Goal: Task Accomplishment & Management: Use online tool/utility

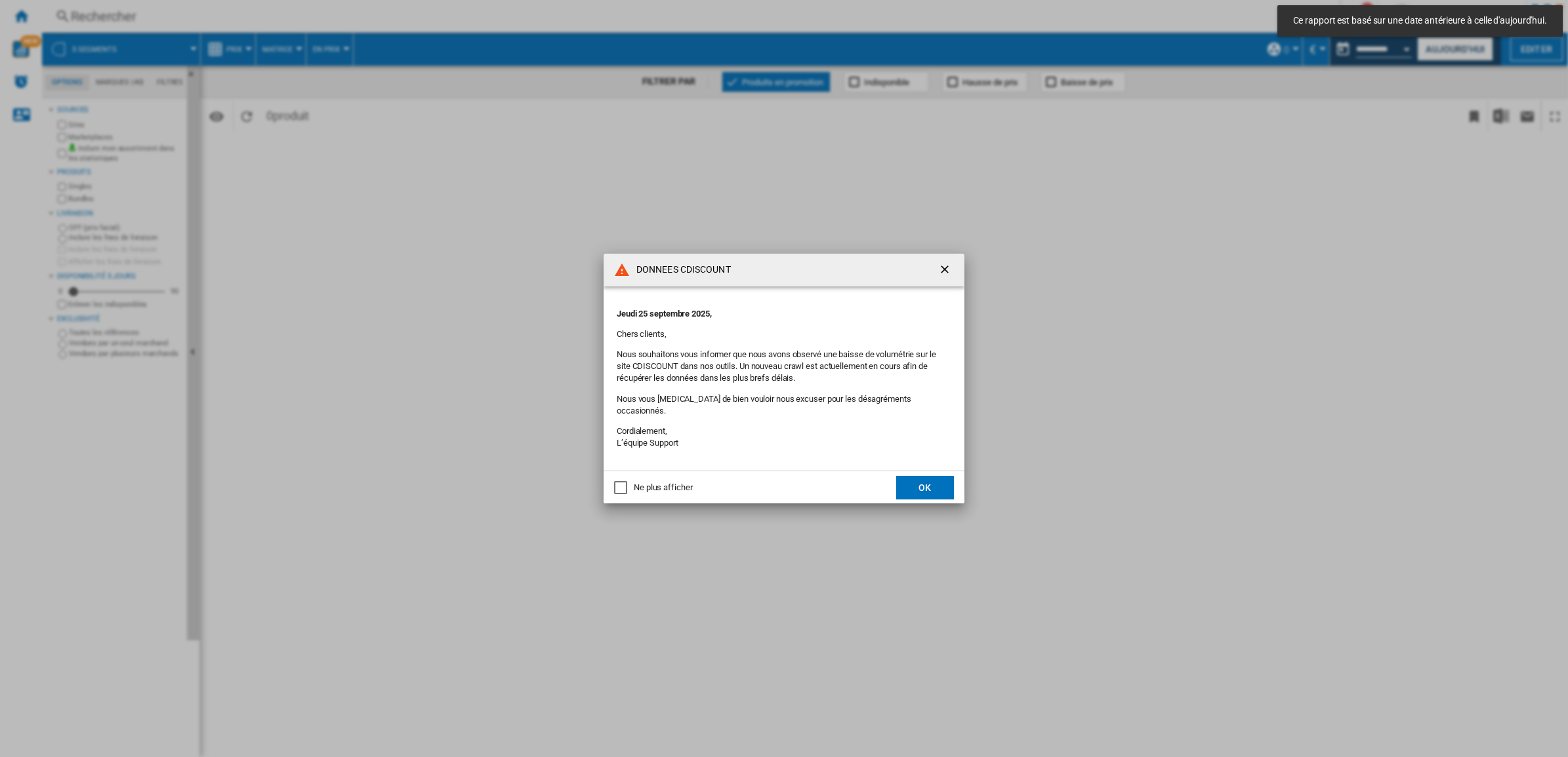
click at [618, 483] on div "Ne plus afficher" at bounding box center [620, 487] width 13 height 13
click at [918, 481] on button "OK" at bounding box center [925, 487] width 57 height 24
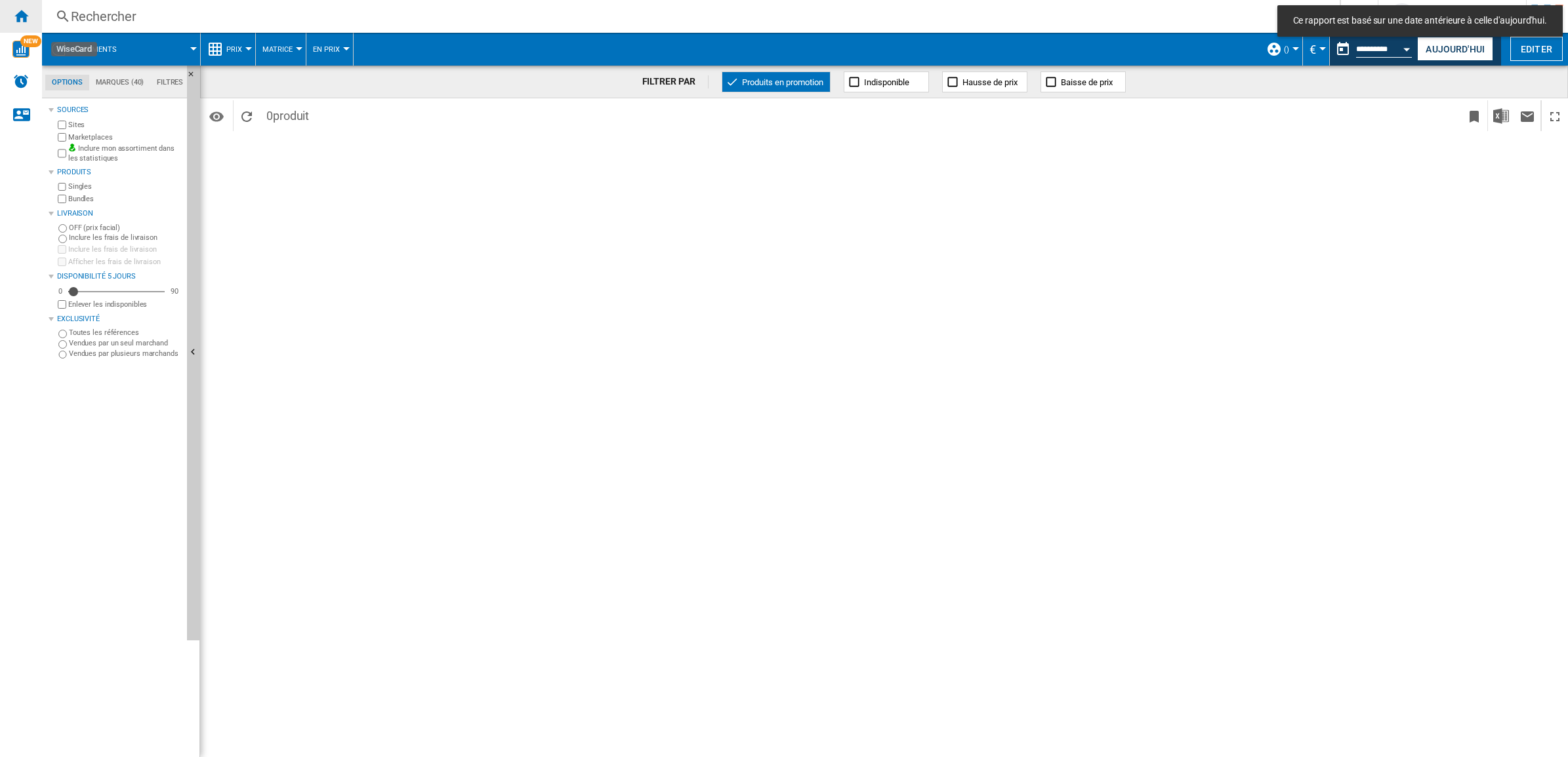
click at [21, 15] on ng-md-icon "Accueil" at bounding box center [20, 16] width 16 height 16
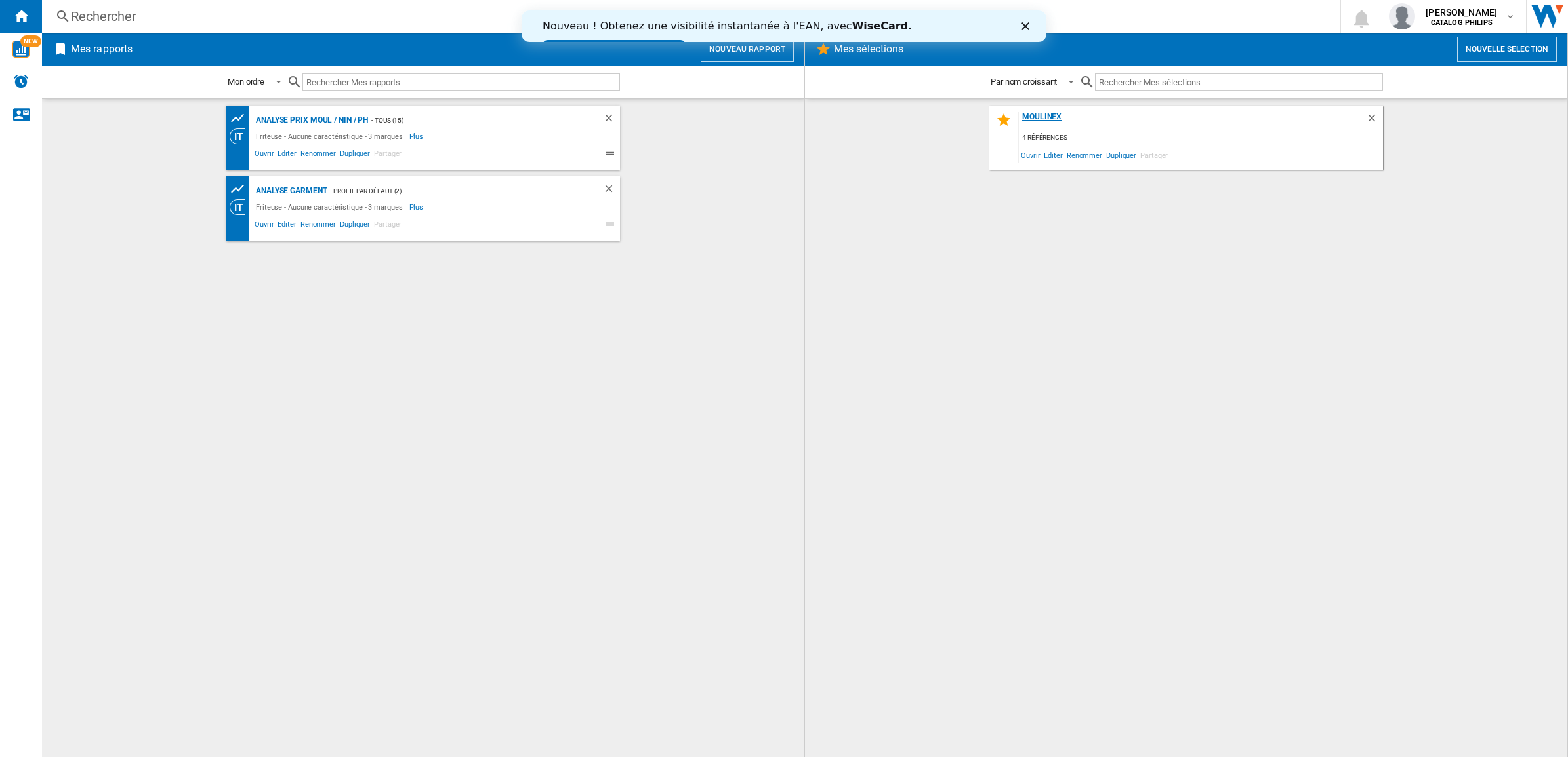
click at [1045, 119] on div "Moulinex" at bounding box center [1192, 121] width 347 height 18
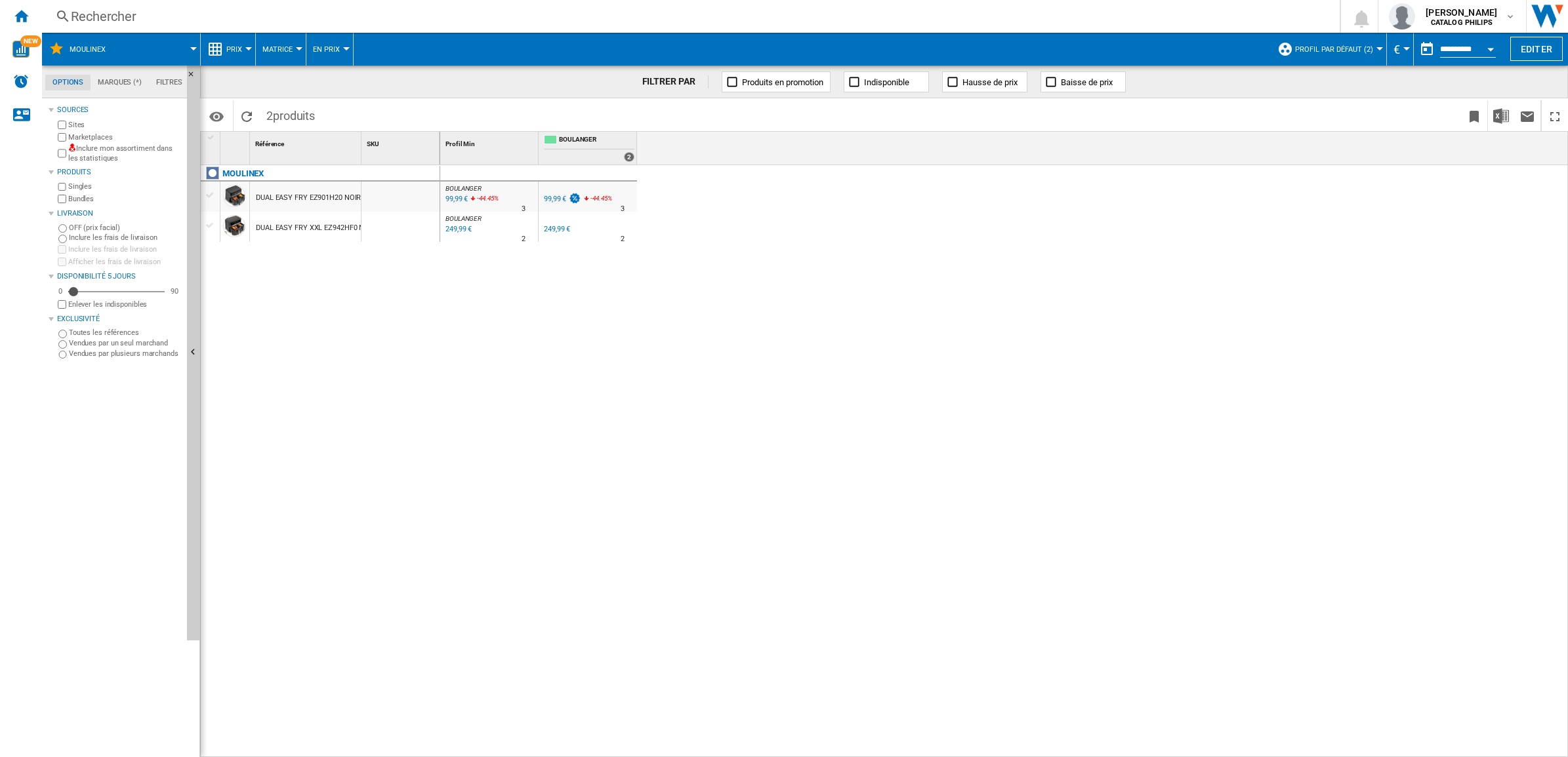
click at [336, 200] on div "DUAL EASY FRY EZ901H20 NOIR" at bounding box center [308, 197] width 105 height 30
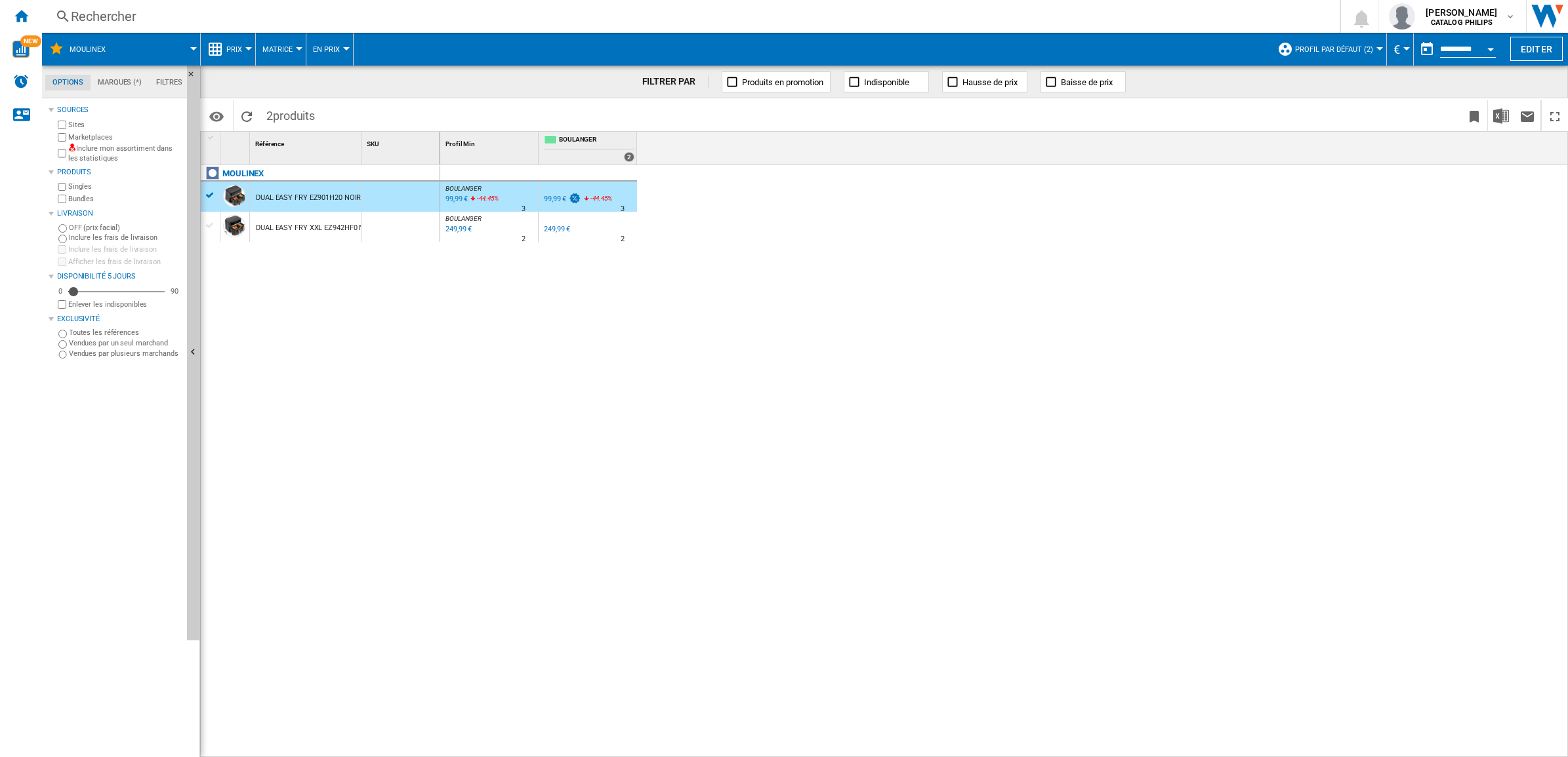
click at [461, 200] on div "99,99 €" at bounding box center [456, 199] width 25 height 13
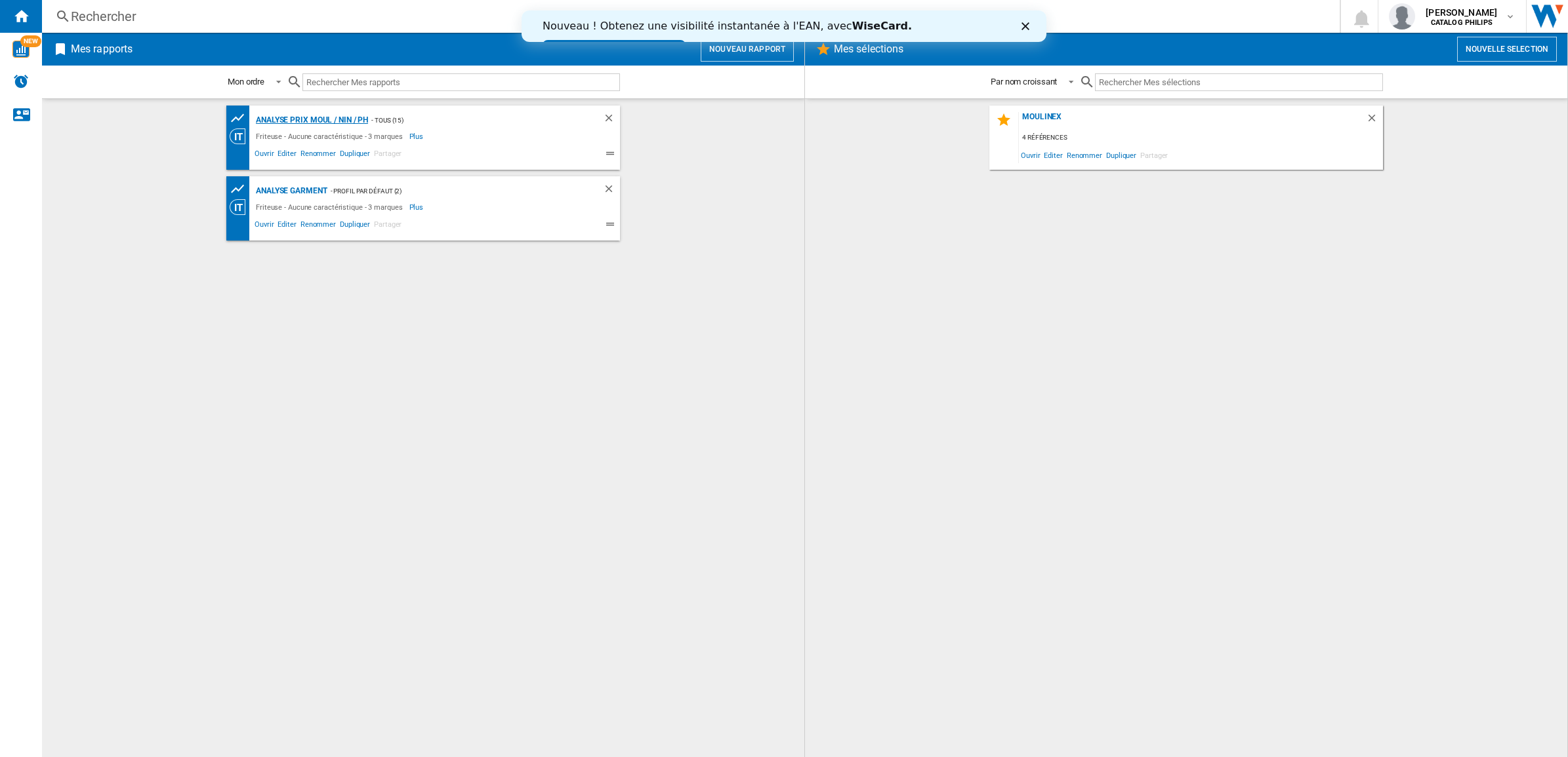
click at [345, 122] on div "Analyse Prix MOUL / NIN / PH" at bounding box center [310, 120] width 116 height 16
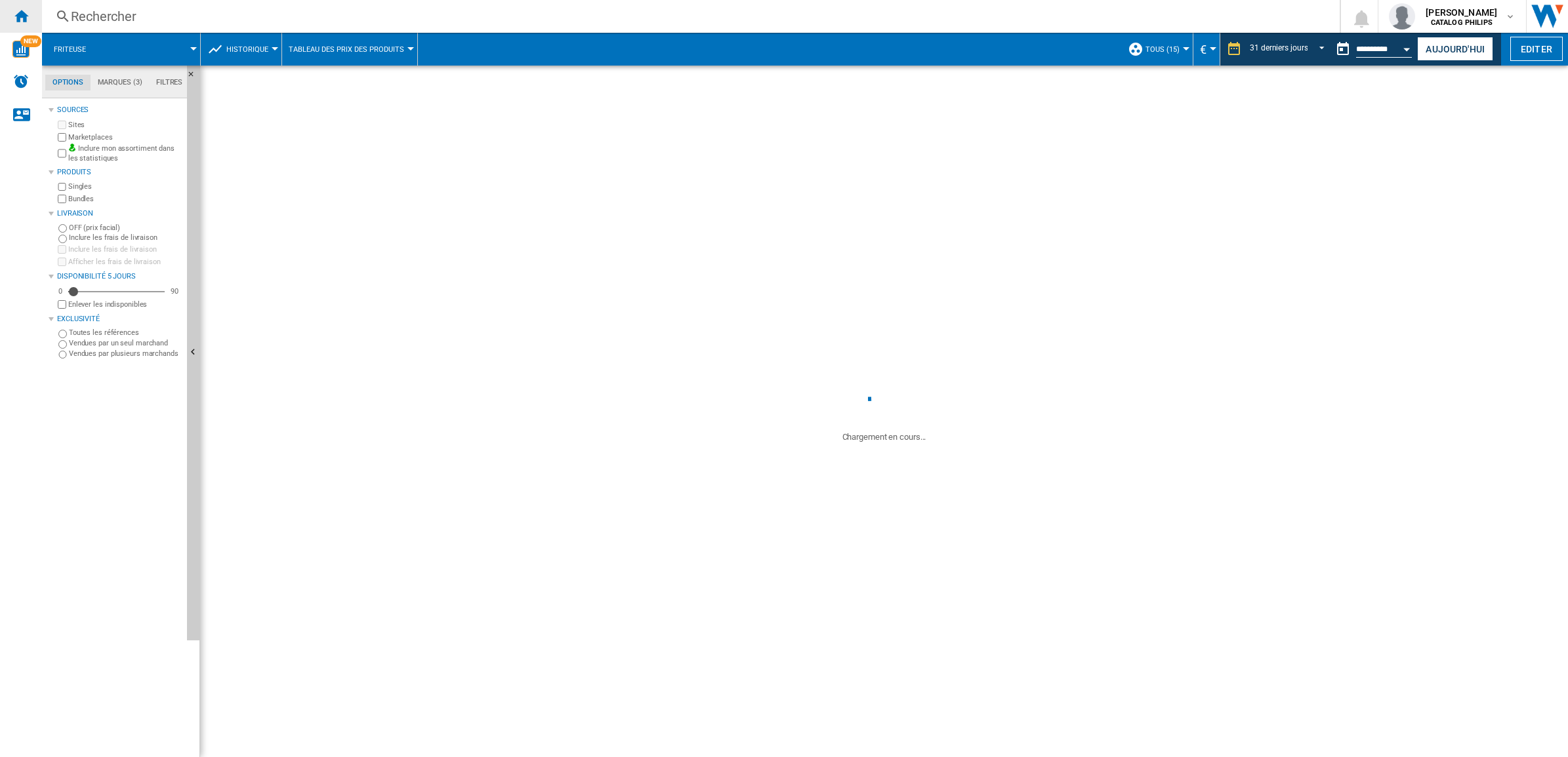
click at [20, 18] on ng-md-icon "Accueil" at bounding box center [20, 16] width 16 height 16
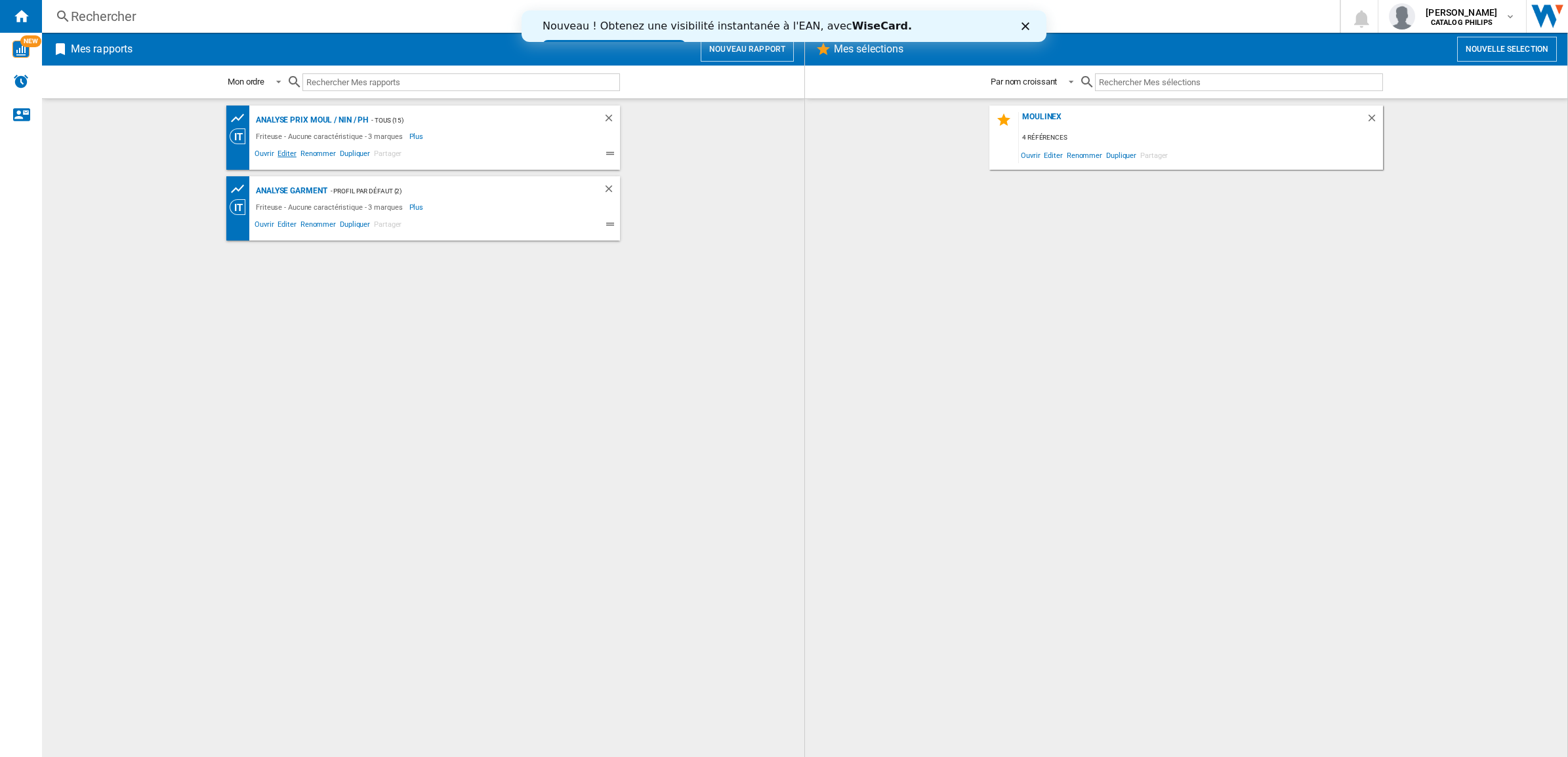
click at [281, 156] on span "Editer" at bounding box center [286, 155] width 22 height 16
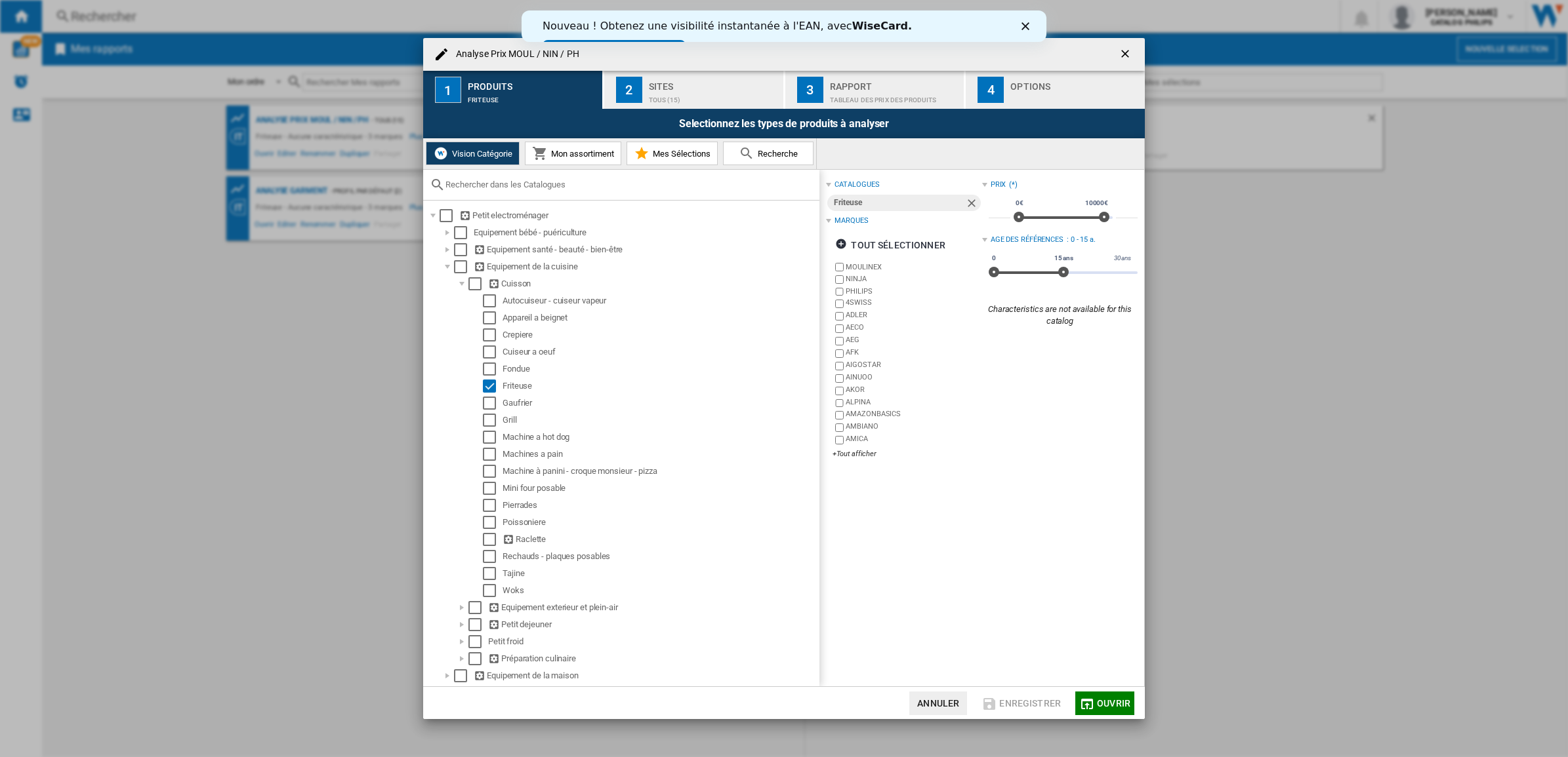
click at [698, 162] on button "Mes Sélections" at bounding box center [671, 153] width 91 height 24
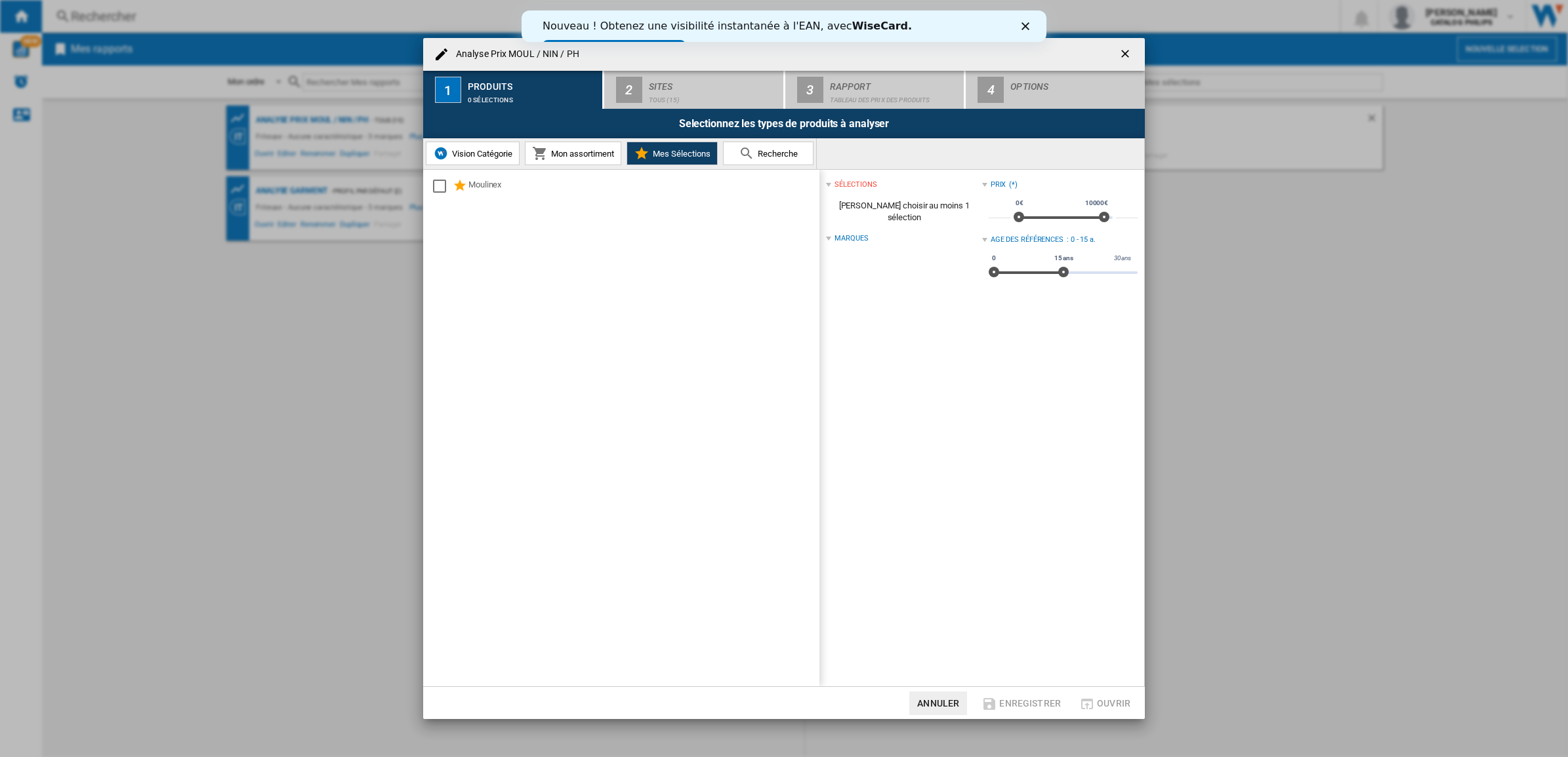
click at [848, 233] on div "Marques" at bounding box center [851, 238] width 34 height 11
click at [849, 233] on div "Marques" at bounding box center [851, 238] width 34 height 11
click at [784, 158] on span "Recherche" at bounding box center [775, 154] width 43 height 10
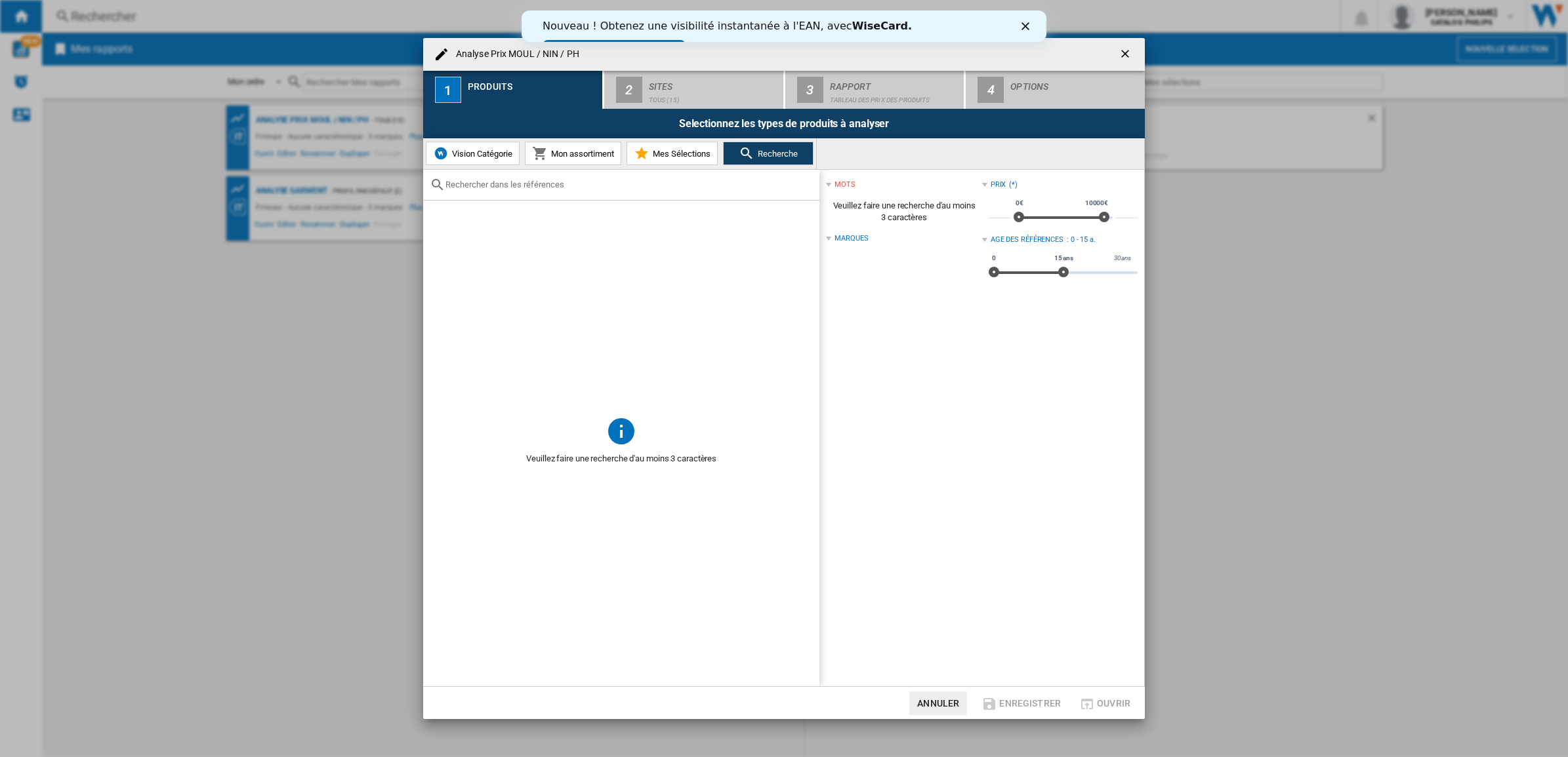
click at [566, 187] on input "text" at bounding box center [629, 184] width 367 height 10
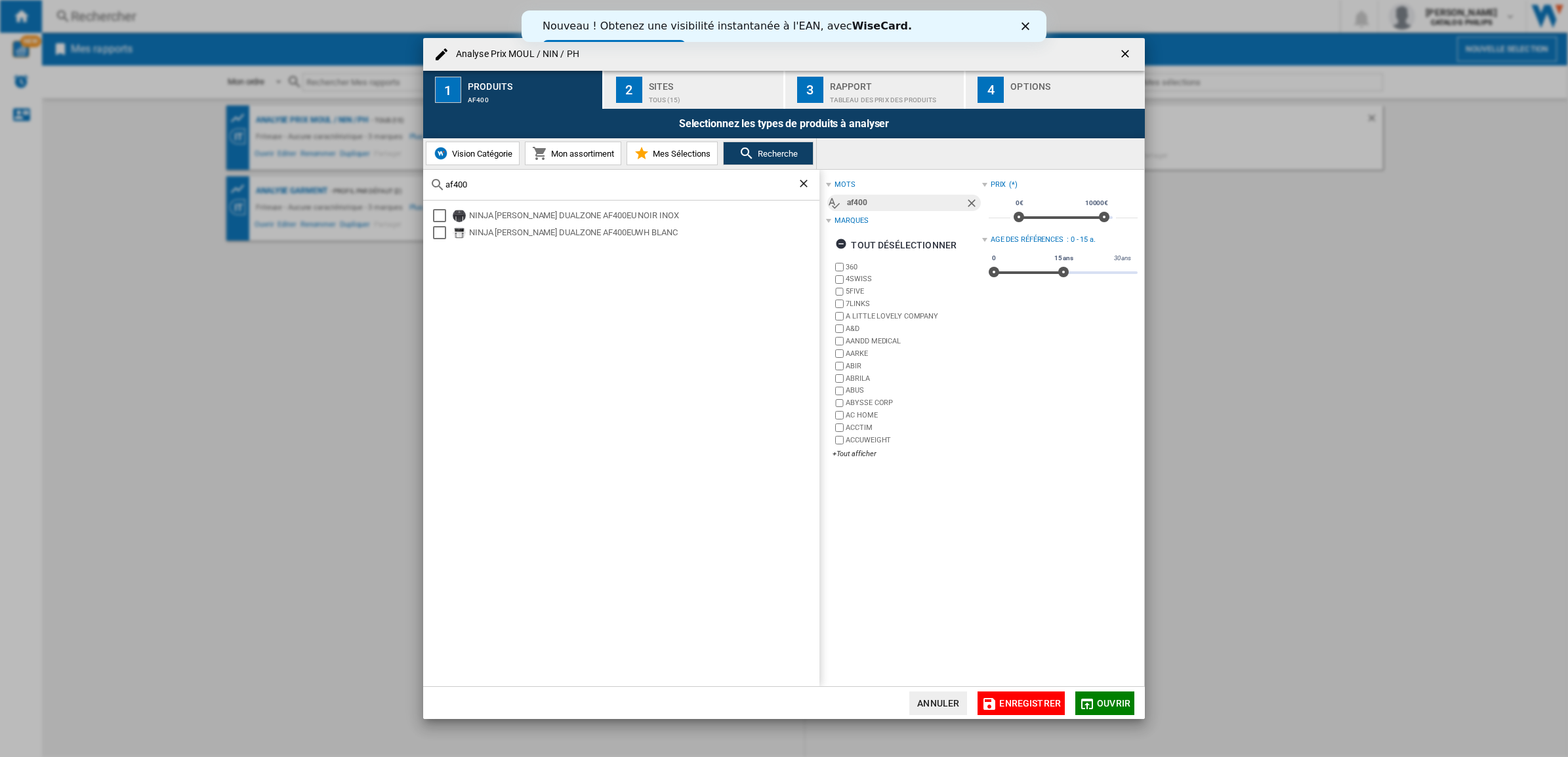
type input "af400"
click at [685, 40] on link "Essayez dès maintenant !" at bounding box center [614, 48] width 143 height 16
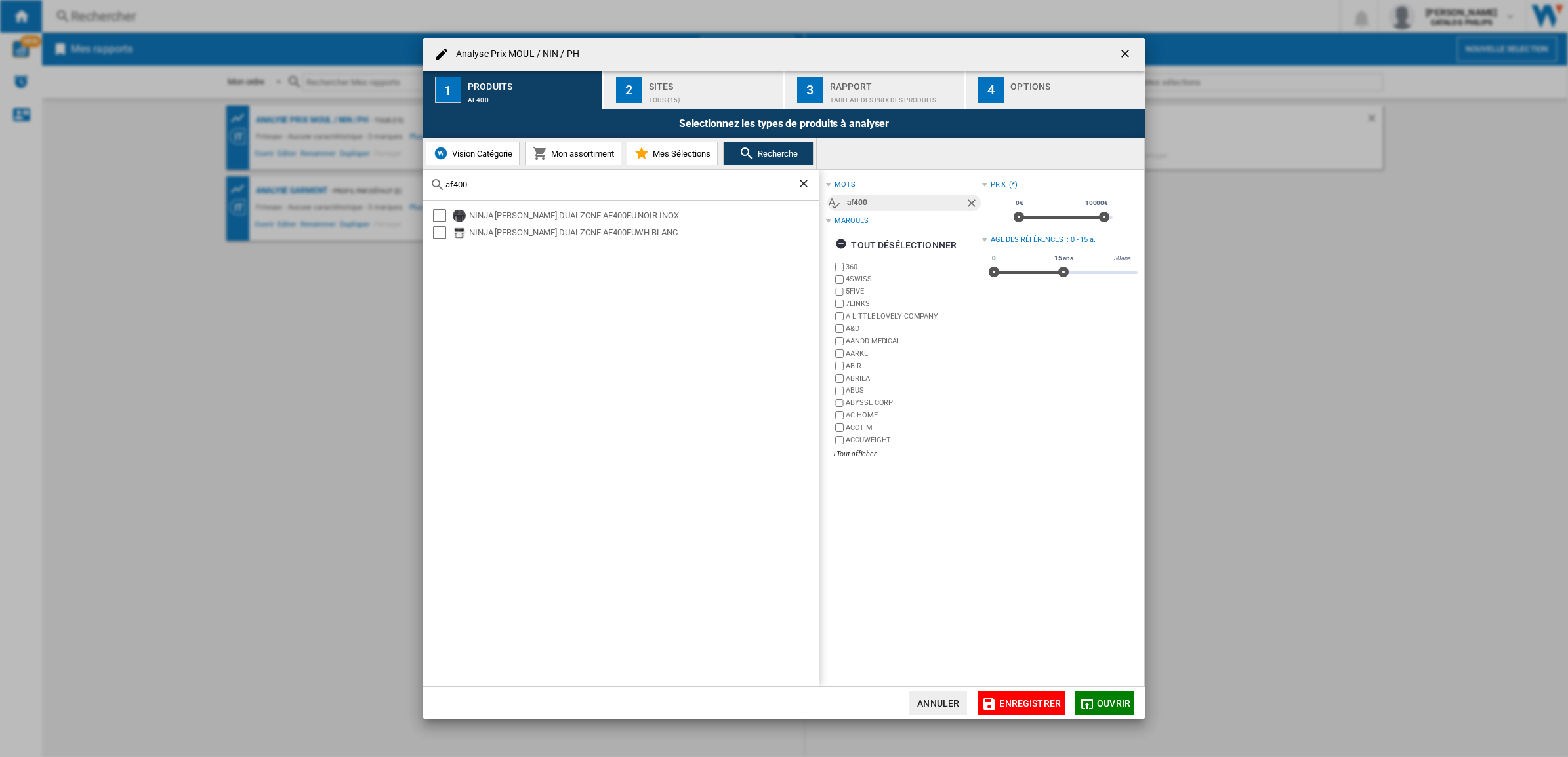
click at [802, 185] on ng-md-icon "Effacer la recherche" at bounding box center [804, 184] width 16 height 16
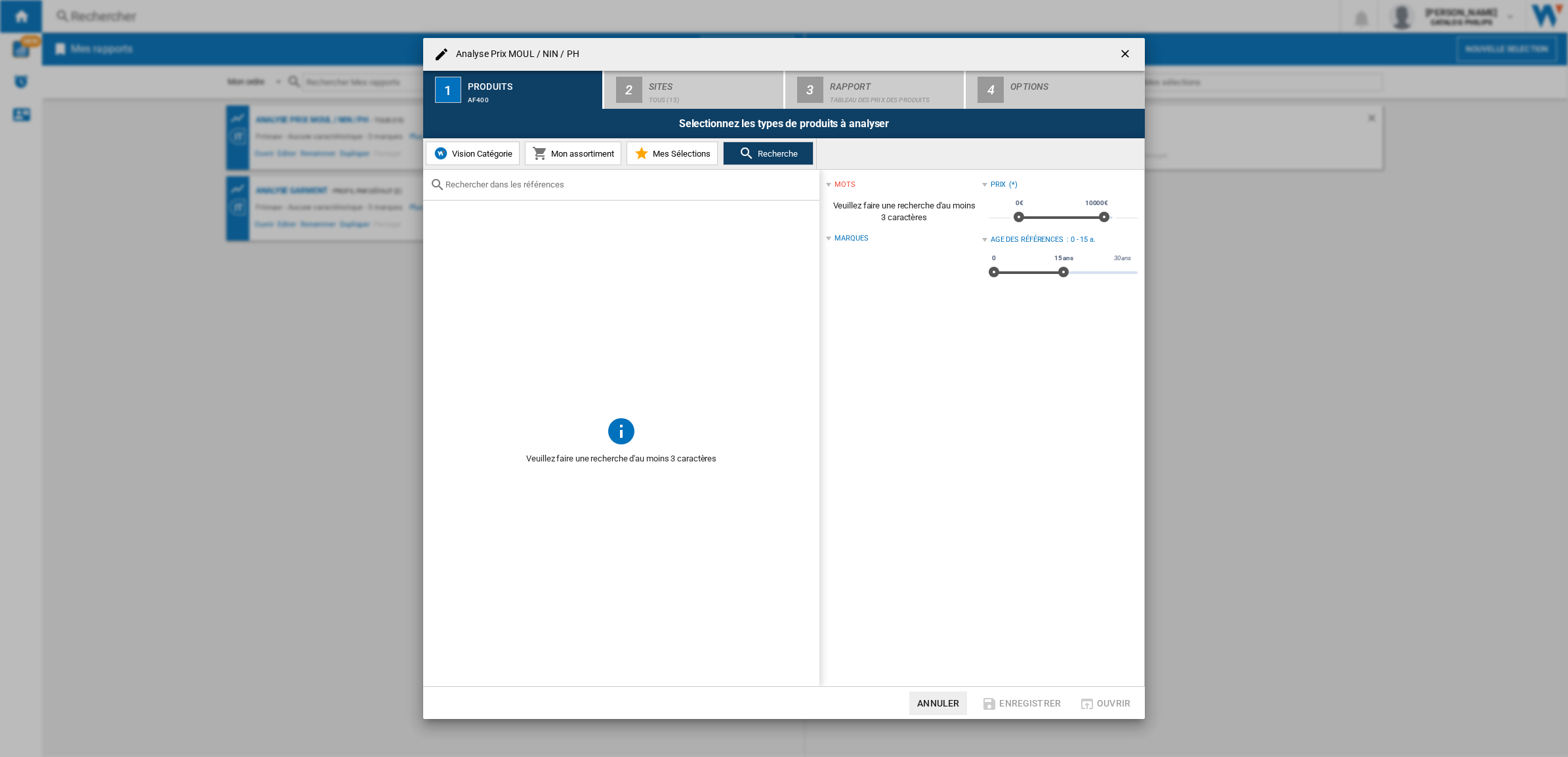
click at [1125, 53] on ng-md-icon "getI18NText('BUTTONS.CLOSE_DIALOG')" at bounding box center [1126, 55] width 16 height 16
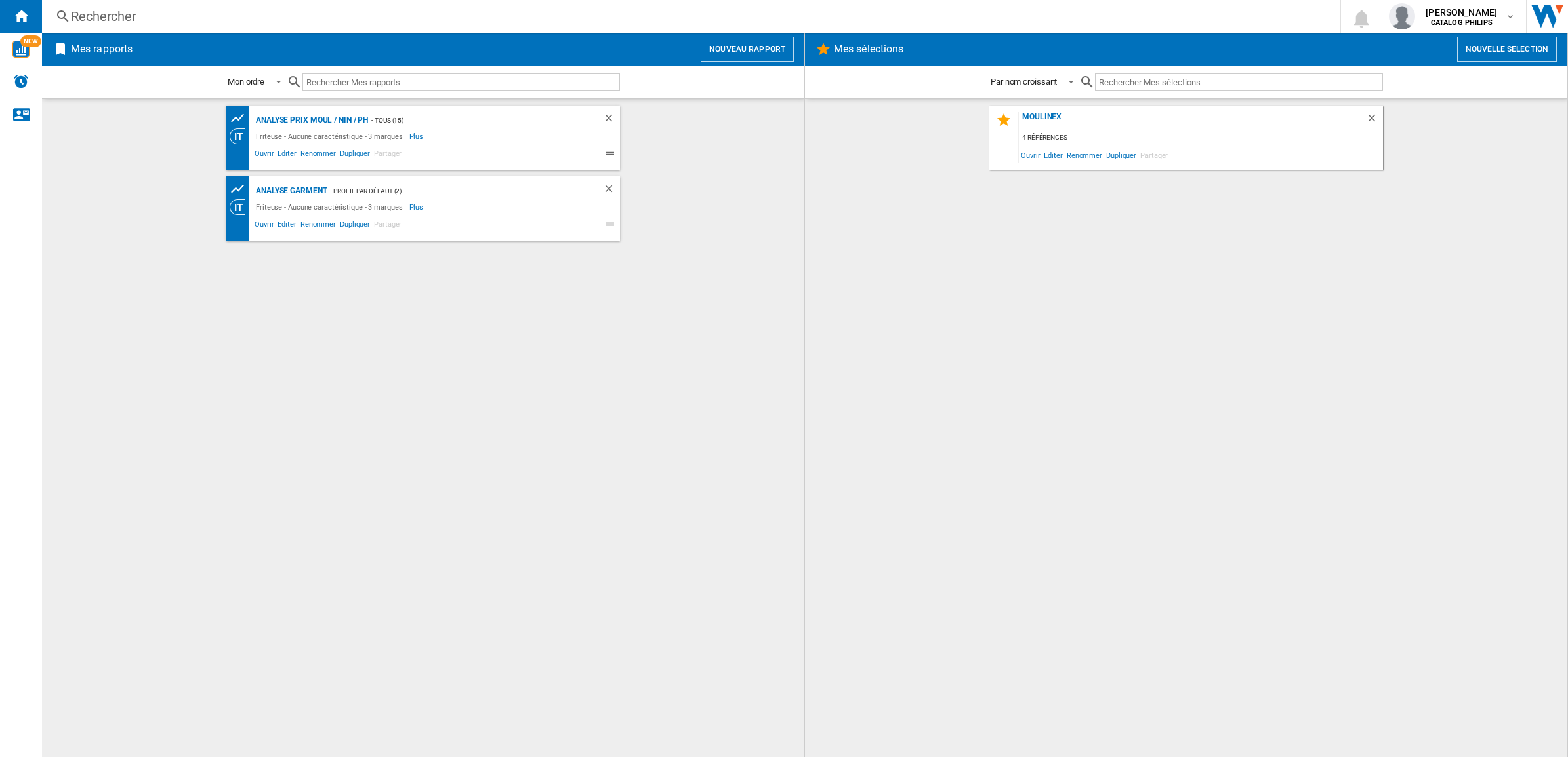
click at [260, 154] on span "Ouvrir" at bounding box center [264, 155] width 23 height 16
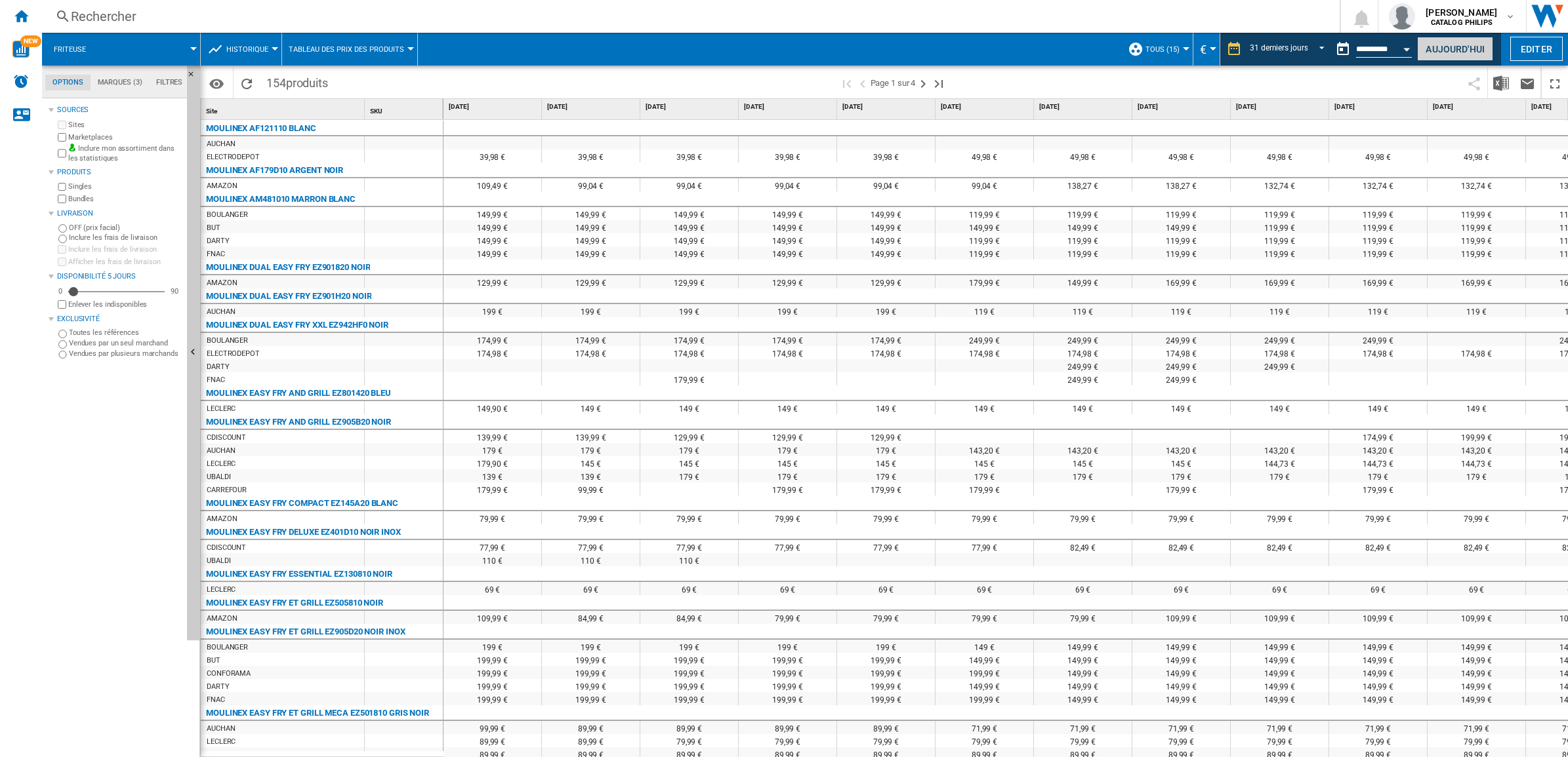
click at [1452, 46] on button "Aujourd'hui" at bounding box center [1455, 49] width 76 height 25
